Goal: Find specific page/section: Find specific page/section

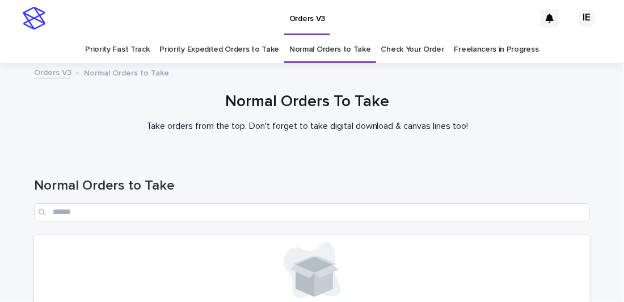
drag, startPoint x: 453, startPoint y: 90, endPoint x: 490, endPoint y: 86, distance: 37.1
click at [453, 90] on div at bounding box center [307, 111] width 614 height 85
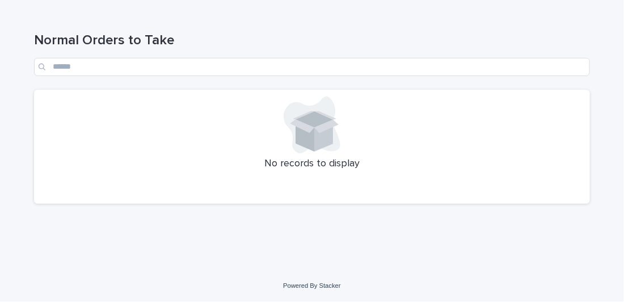
click at [311, 44] on h1 "Normal Orders to Take" at bounding box center [312, 40] width 556 height 16
click at [268, 35] on h1 "Normal Orders to Take" at bounding box center [312, 40] width 556 height 16
